Goal: Task Accomplishment & Management: Manage account settings

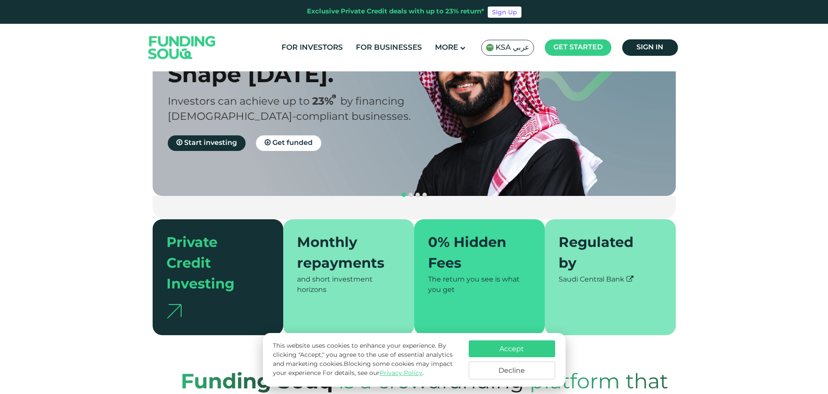
scroll to position [86, 0]
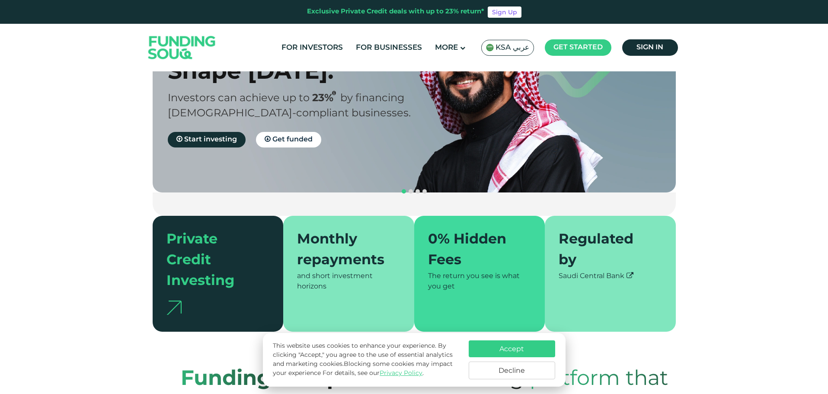
click at [522, 350] on button "Accept" at bounding box center [512, 348] width 86 height 17
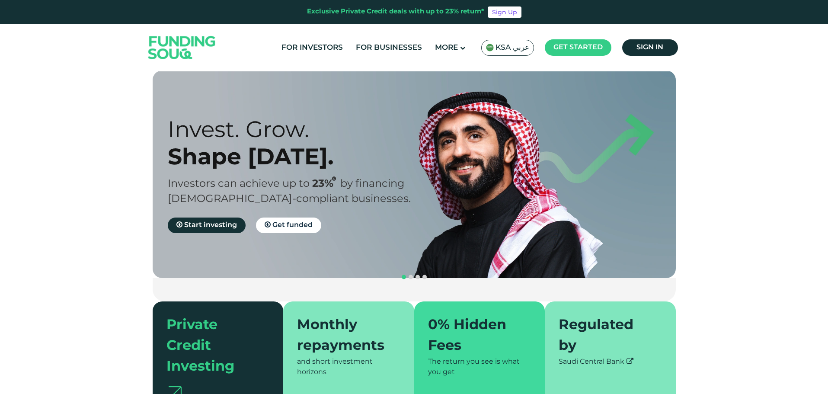
scroll to position [0, 0]
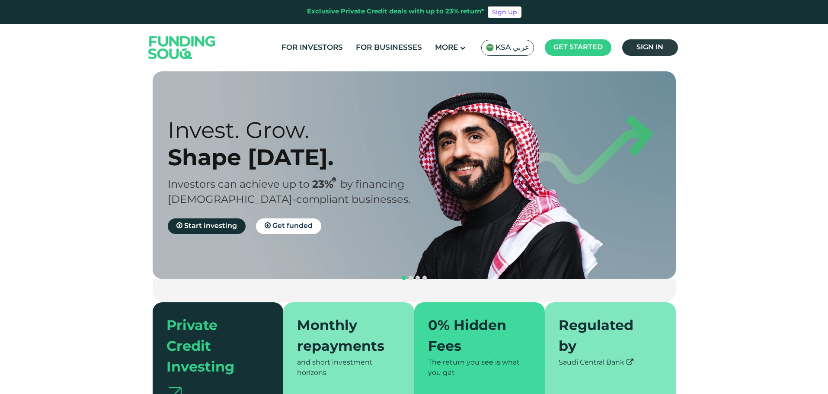
click at [628, 48] on link "Sign in" at bounding box center [650, 47] width 56 height 16
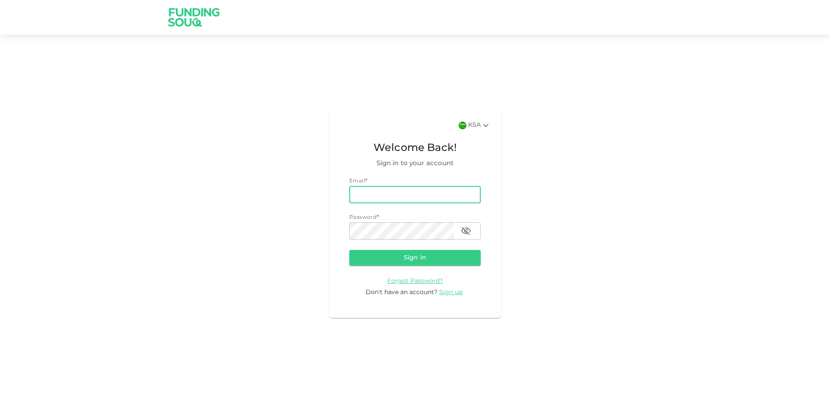
click at [394, 192] on input "email" at bounding box center [414, 194] width 131 height 17
type input "ahmadarslanrafique@gmail.com"
click at [413, 254] on button "Sign in" at bounding box center [414, 258] width 131 height 16
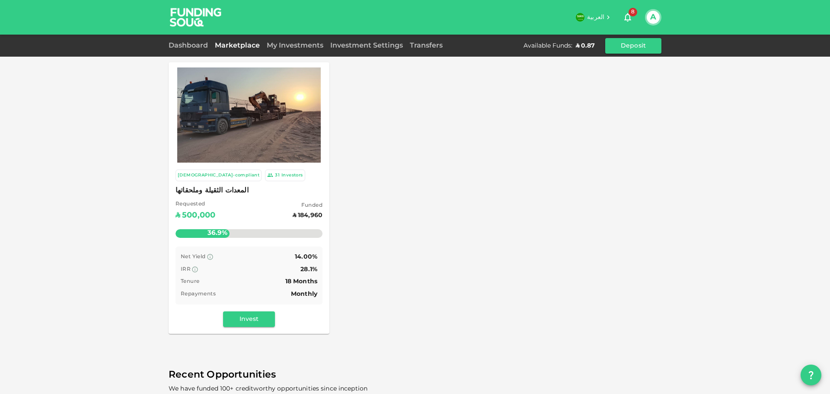
click at [195, 48] on div "Dashboard" at bounding box center [190, 46] width 43 height 10
click at [192, 49] on div "Dashboard" at bounding box center [190, 46] width 43 height 10
click at [294, 44] on link "My Investments" at bounding box center [295, 45] width 64 height 6
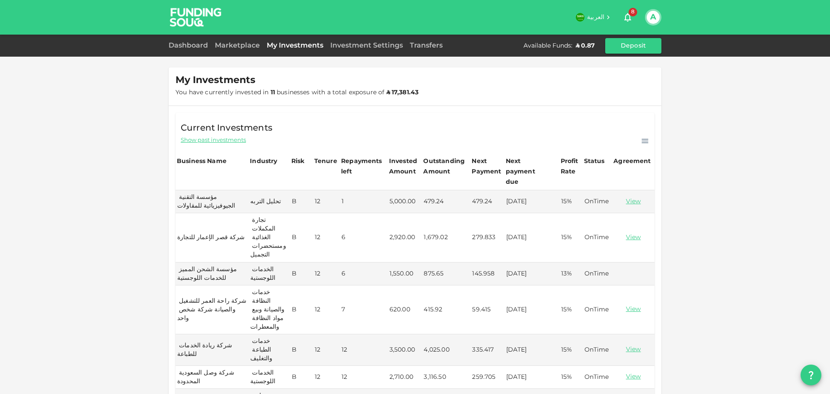
click at [93, 115] on div "My Investments You have currently invested in 11 businesses with a total exposu…" at bounding box center [415, 390] width 830 height 781
click at [240, 48] on link "Marketplace" at bounding box center [237, 45] width 52 height 6
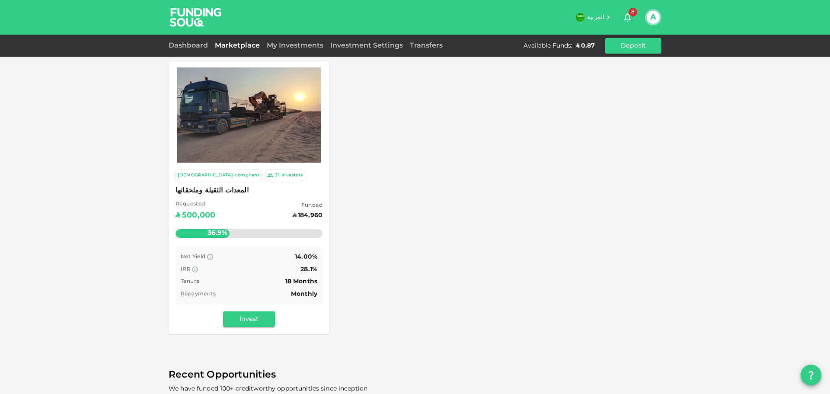
click at [163, 41] on div "Dashboard Marketplace My Investments Investment Settings Transfers Available Fu…" at bounding box center [415, 46] width 830 height 22
click at [179, 43] on div "Dashboard" at bounding box center [190, 46] width 43 height 10
click at [186, 48] on link "Dashboard" at bounding box center [190, 45] width 43 height 6
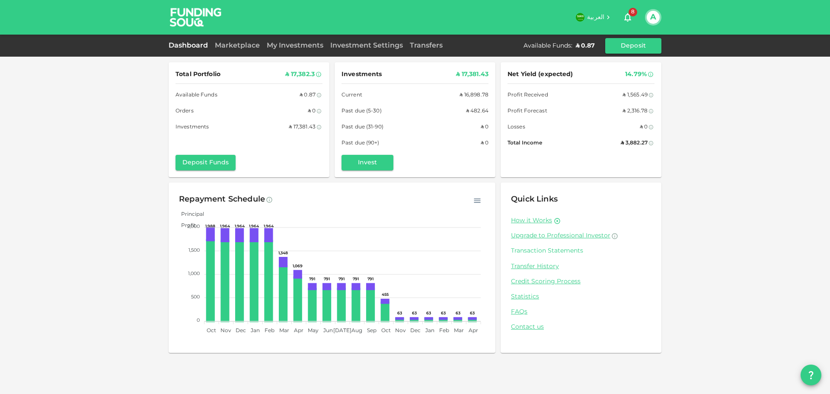
click at [541, 252] on link "Transaction Statements" at bounding box center [581, 251] width 140 height 8
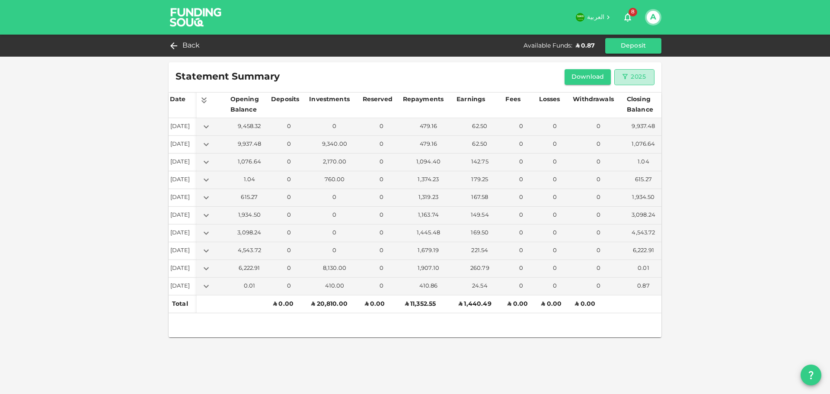
click at [622, 76] on icon "button" at bounding box center [625, 77] width 8 height 8
click at [632, 160] on li "2024" at bounding box center [631, 159] width 32 height 16
